Goal: Use online tool/utility: Utilize a website feature to perform a specific function

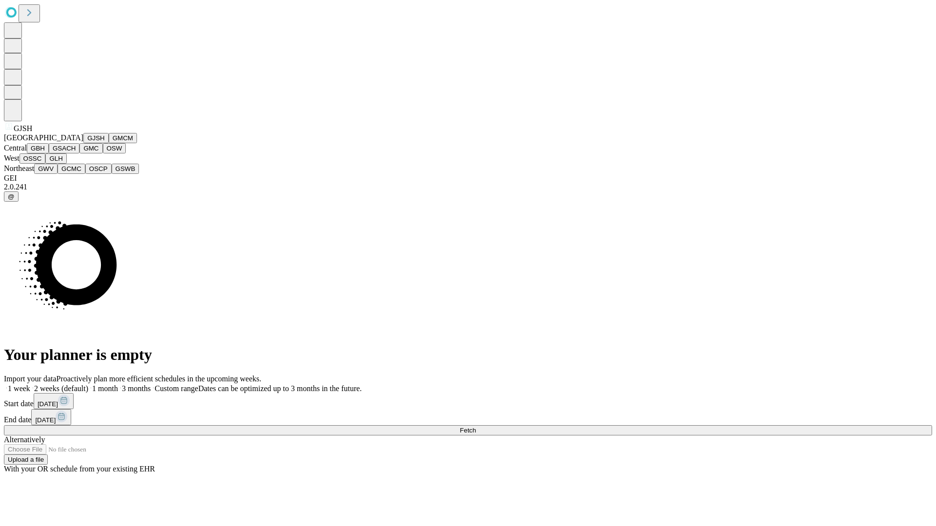
click at [83, 143] on button "GJSH" at bounding box center [95, 138] width 25 height 10
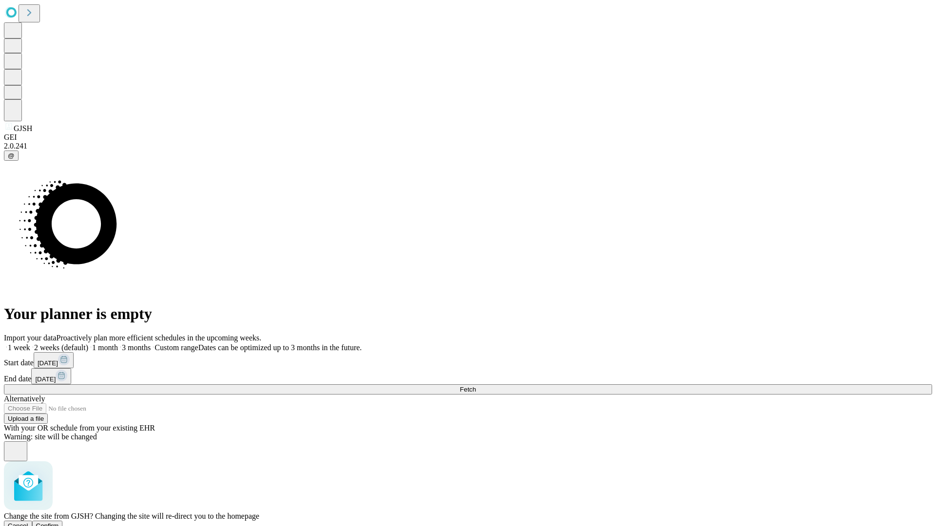
click at [59, 522] on span "Confirm" at bounding box center [47, 525] width 23 height 7
click at [30, 344] on label "1 week" at bounding box center [17, 348] width 26 height 8
click at [476, 386] on span "Fetch" at bounding box center [468, 389] width 16 height 7
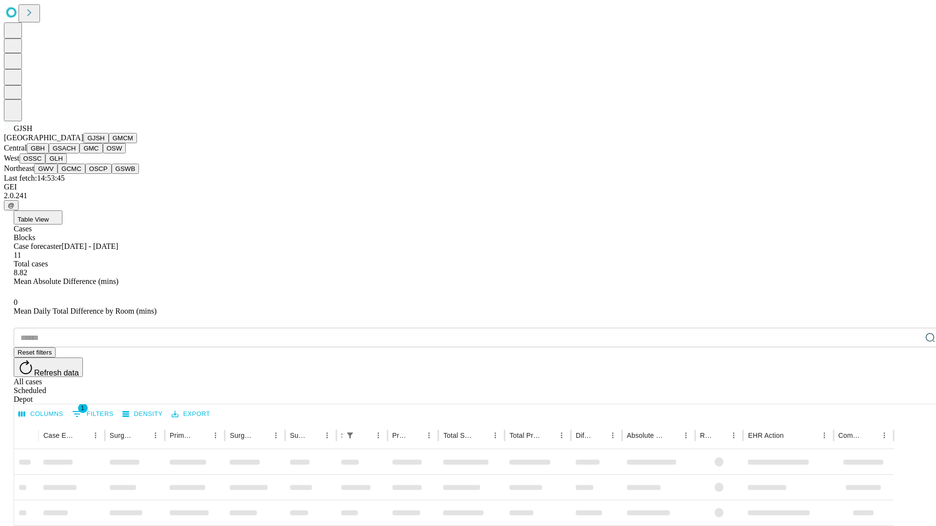
click at [109, 143] on button "GMCM" at bounding box center [123, 138] width 28 height 10
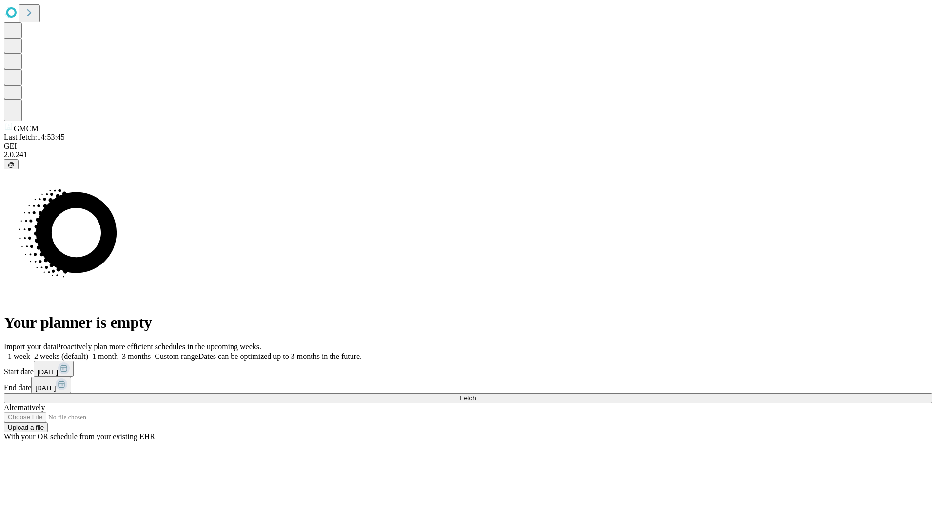
click at [30, 352] on label "1 week" at bounding box center [17, 356] width 26 height 8
click at [476, 395] on span "Fetch" at bounding box center [468, 398] width 16 height 7
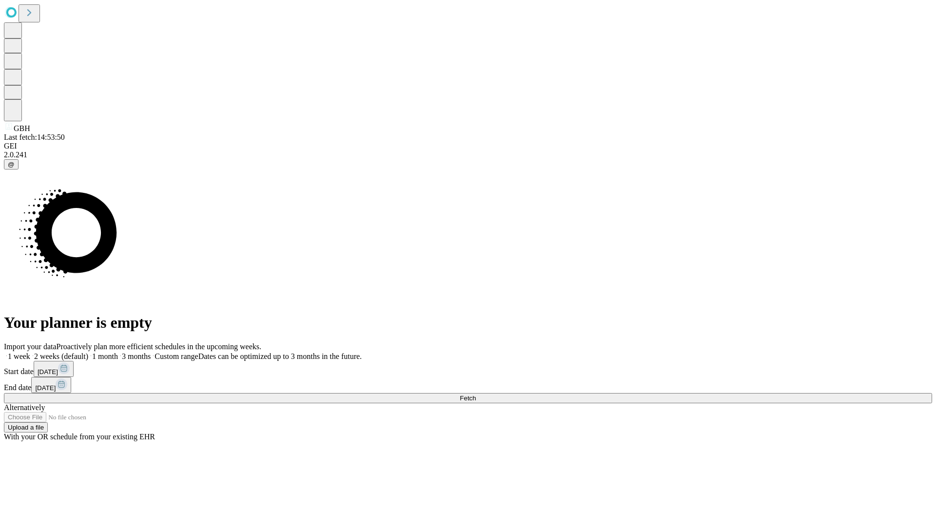
click at [30, 352] on label "1 week" at bounding box center [17, 356] width 26 height 8
click at [476, 395] on span "Fetch" at bounding box center [468, 398] width 16 height 7
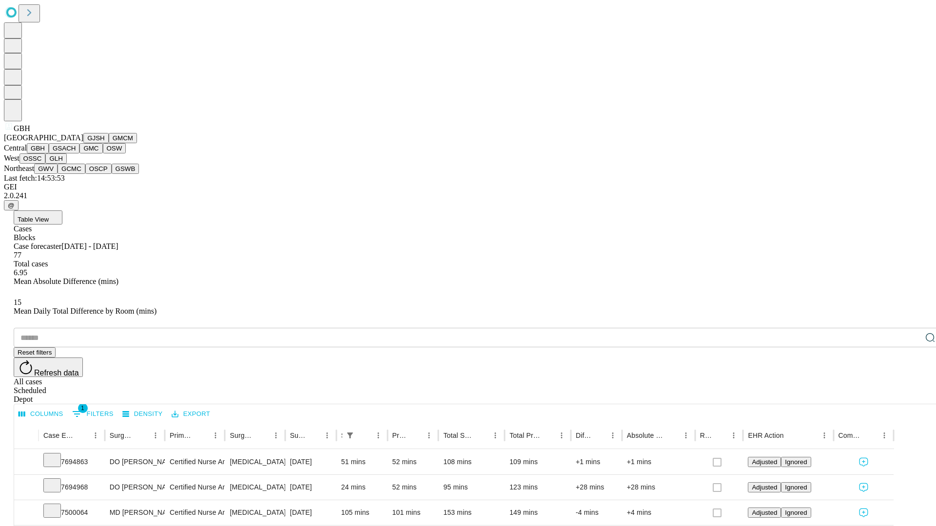
click at [76, 154] on button "GSACH" at bounding box center [64, 148] width 31 height 10
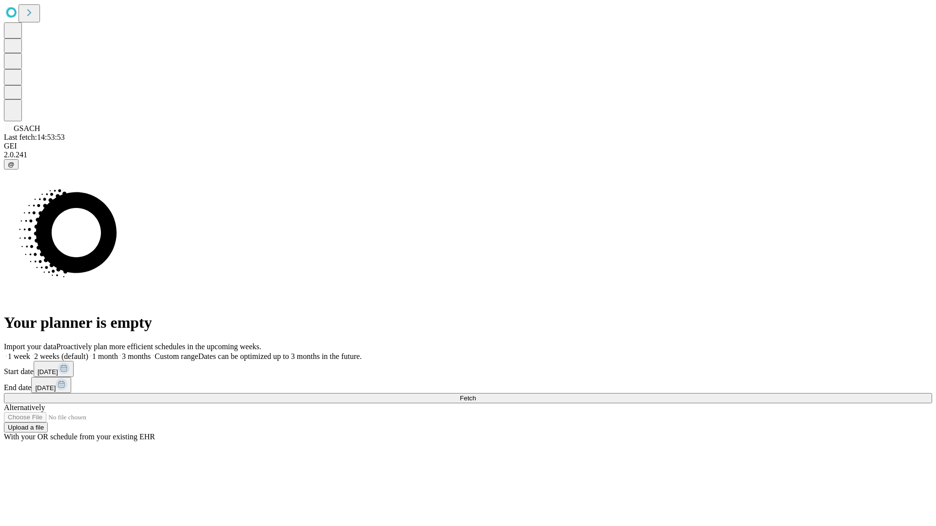
click at [30, 352] on label "1 week" at bounding box center [17, 356] width 26 height 8
click at [476, 395] on span "Fetch" at bounding box center [468, 398] width 16 height 7
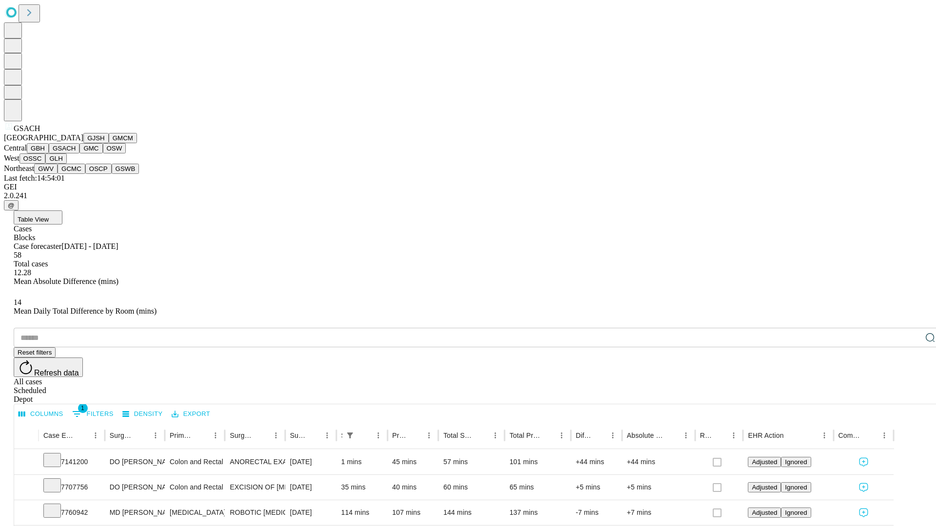
click at [79, 154] on button "GMC" at bounding box center [90, 148] width 23 height 10
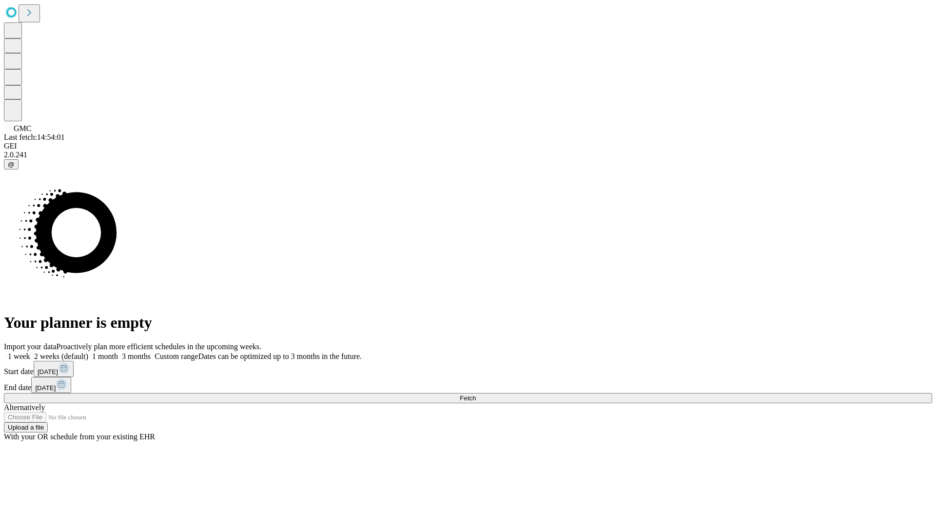
click at [30, 352] on label "1 week" at bounding box center [17, 356] width 26 height 8
click at [476, 395] on span "Fetch" at bounding box center [468, 398] width 16 height 7
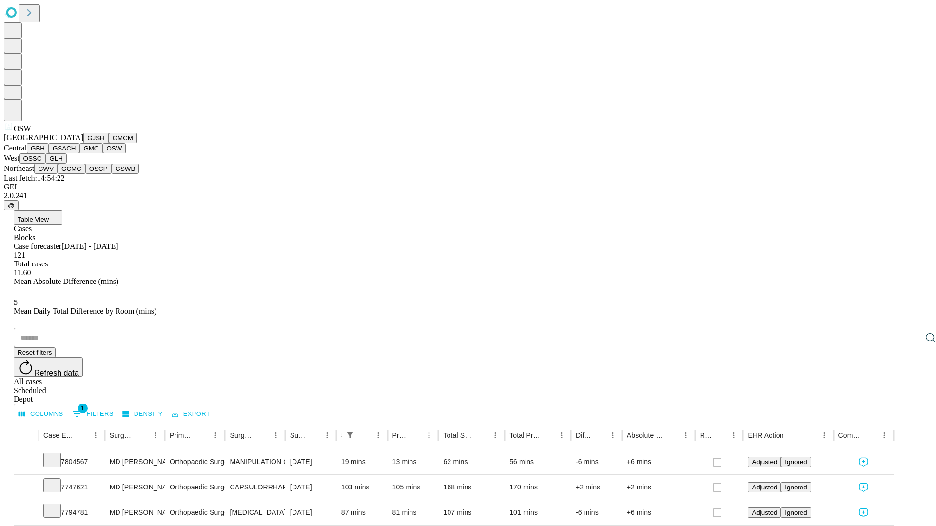
click at [46, 164] on button "OSSC" at bounding box center [32, 159] width 26 height 10
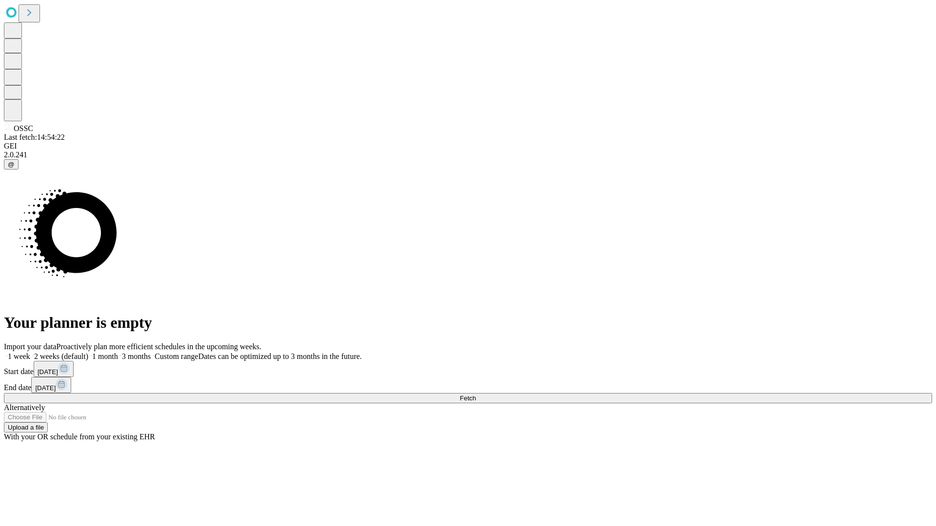
click at [30, 352] on label "1 week" at bounding box center [17, 356] width 26 height 8
click at [476, 395] on span "Fetch" at bounding box center [468, 398] width 16 height 7
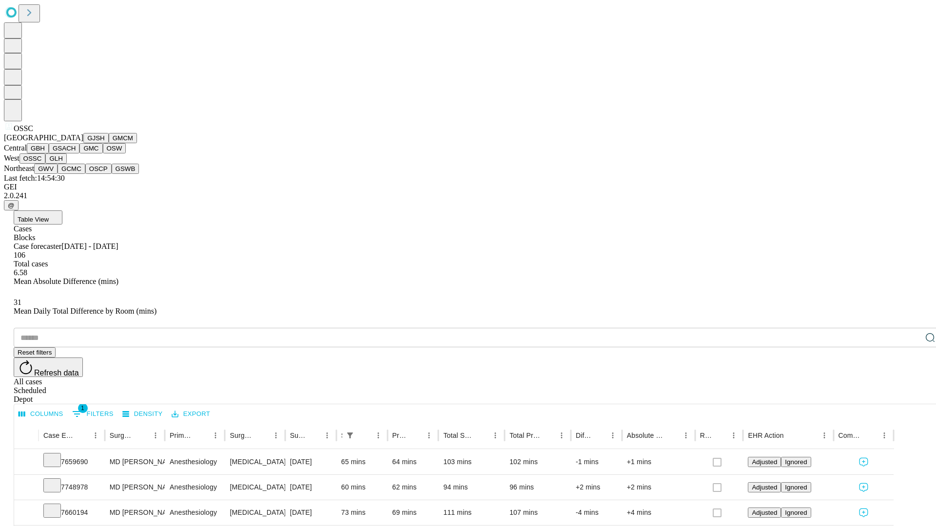
click at [66, 164] on button "GLH" at bounding box center [55, 159] width 21 height 10
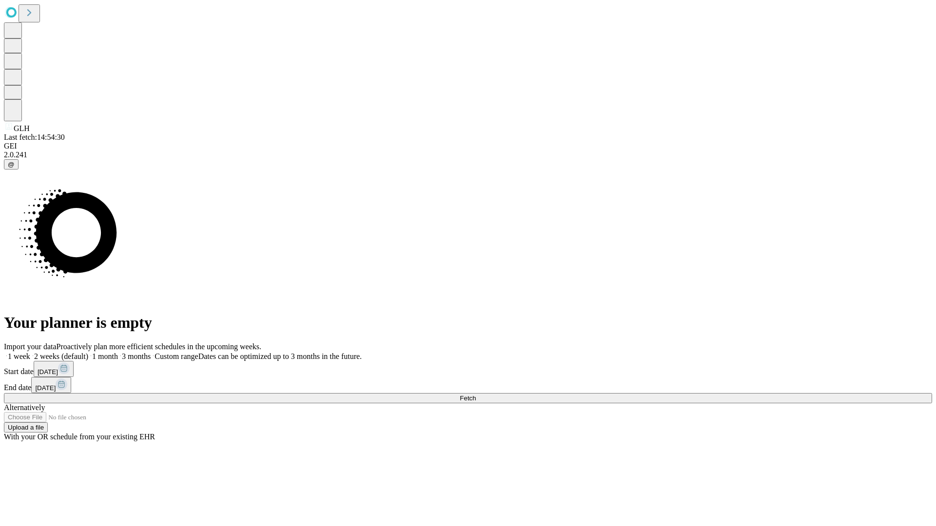
click at [30, 352] on label "1 week" at bounding box center [17, 356] width 26 height 8
click at [476, 395] on span "Fetch" at bounding box center [468, 398] width 16 height 7
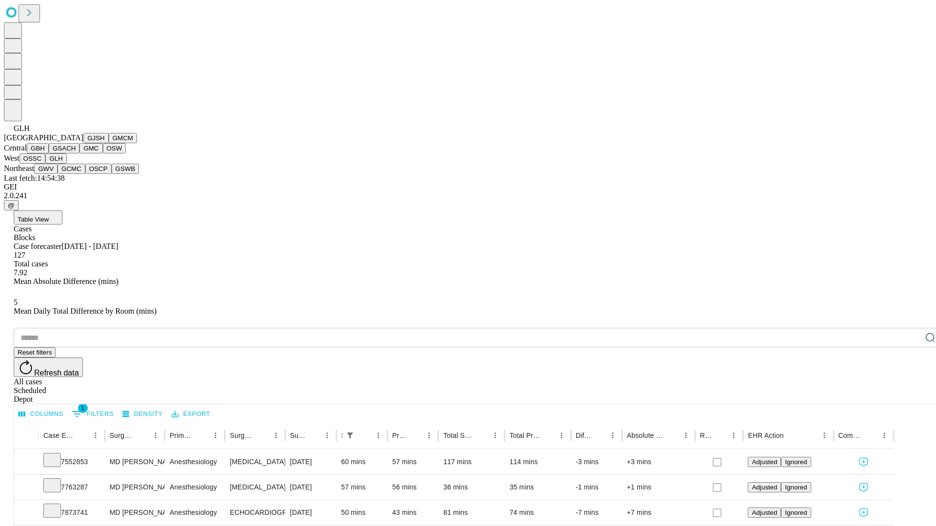
click at [58, 174] on button "GWV" at bounding box center [45, 169] width 23 height 10
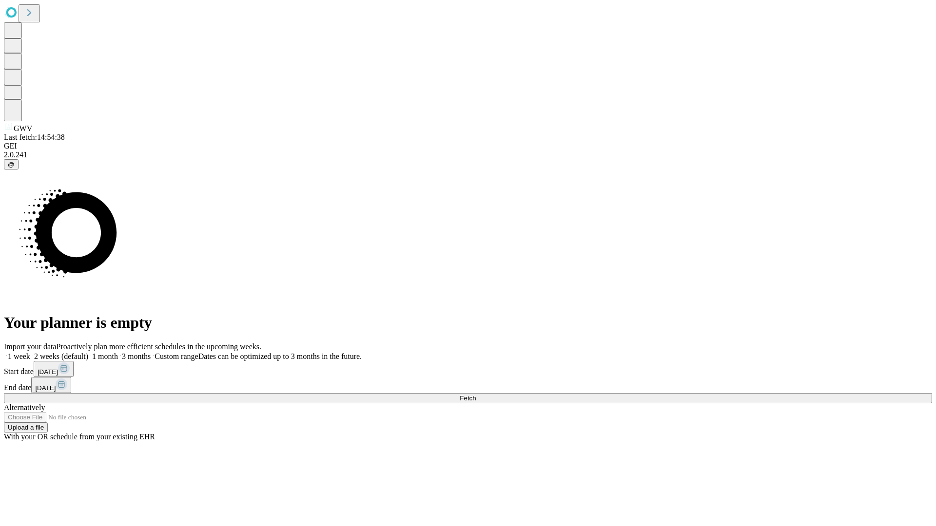
click at [30, 352] on label "1 week" at bounding box center [17, 356] width 26 height 8
click at [476, 395] on span "Fetch" at bounding box center [468, 398] width 16 height 7
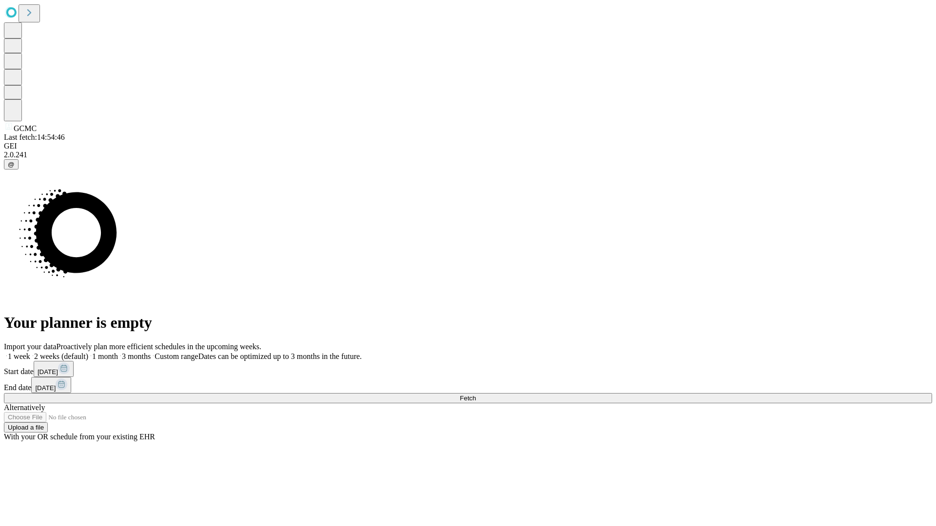
click at [30, 352] on label "1 week" at bounding box center [17, 356] width 26 height 8
click at [476, 395] on span "Fetch" at bounding box center [468, 398] width 16 height 7
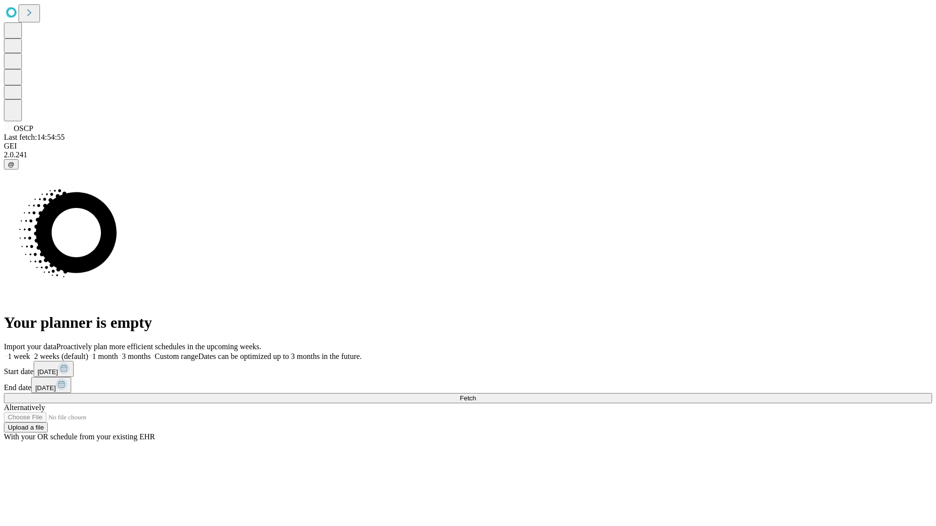
click at [30, 352] on label "1 week" at bounding box center [17, 356] width 26 height 8
click at [476, 395] on span "Fetch" at bounding box center [468, 398] width 16 height 7
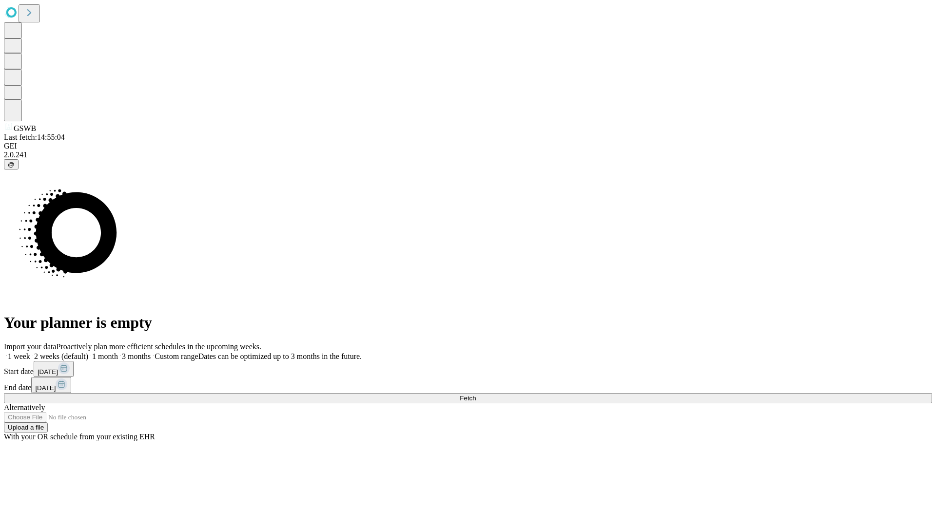
click at [30, 352] on label "1 week" at bounding box center [17, 356] width 26 height 8
click at [476, 395] on span "Fetch" at bounding box center [468, 398] width 16 height 7
